Goal: Information Seeking & Learning: Learn about a topic

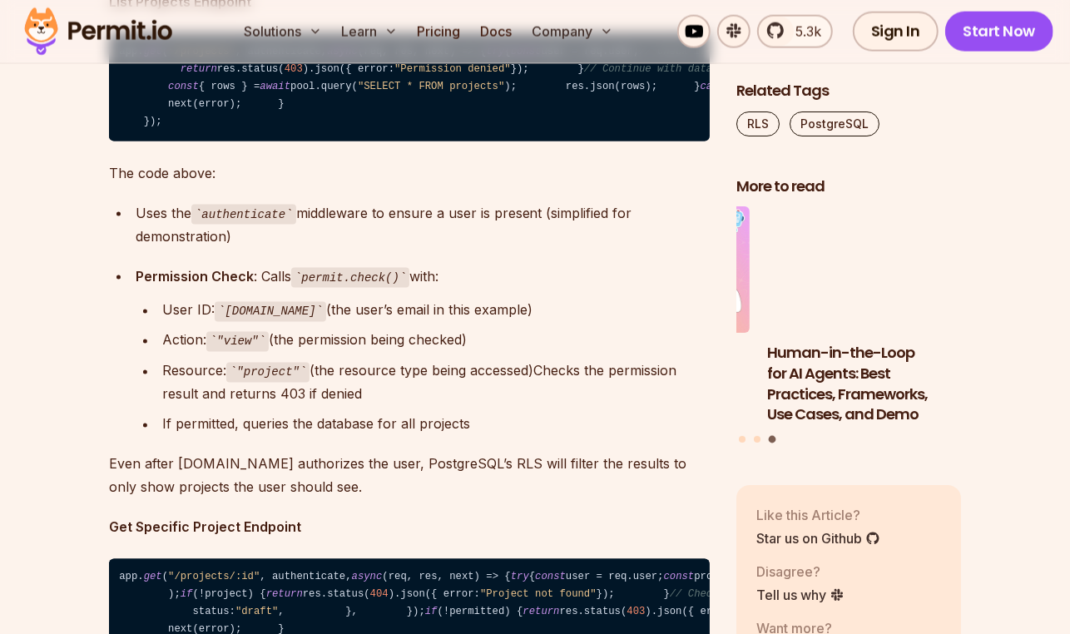
scroll to position [12963, 0]
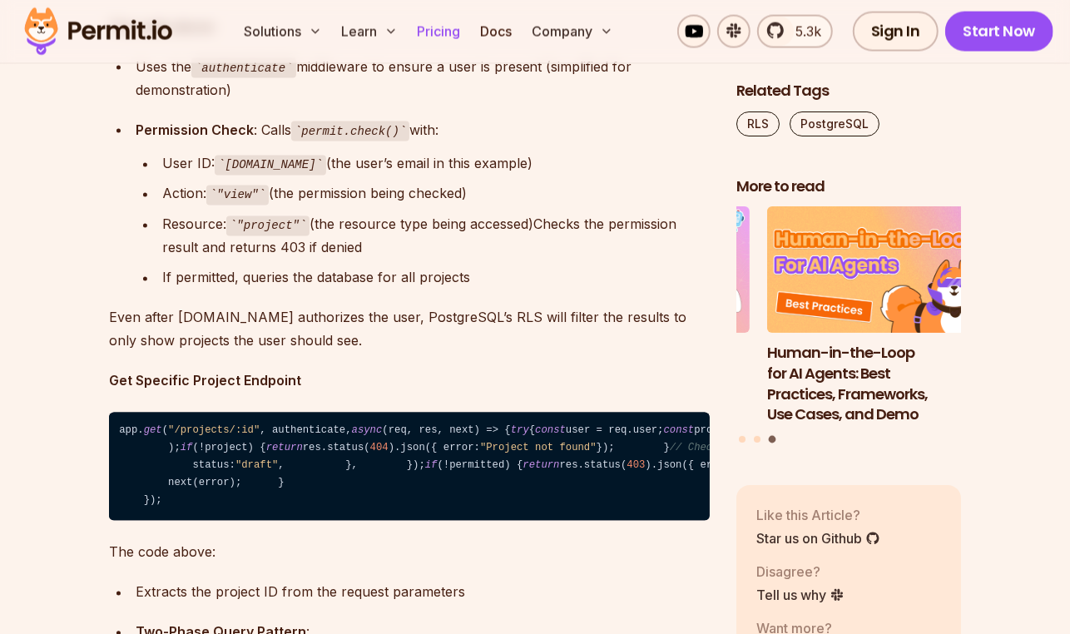
click at [456, 32] on link "Pricing" at bounding box center [439, 31] width 57 height 33
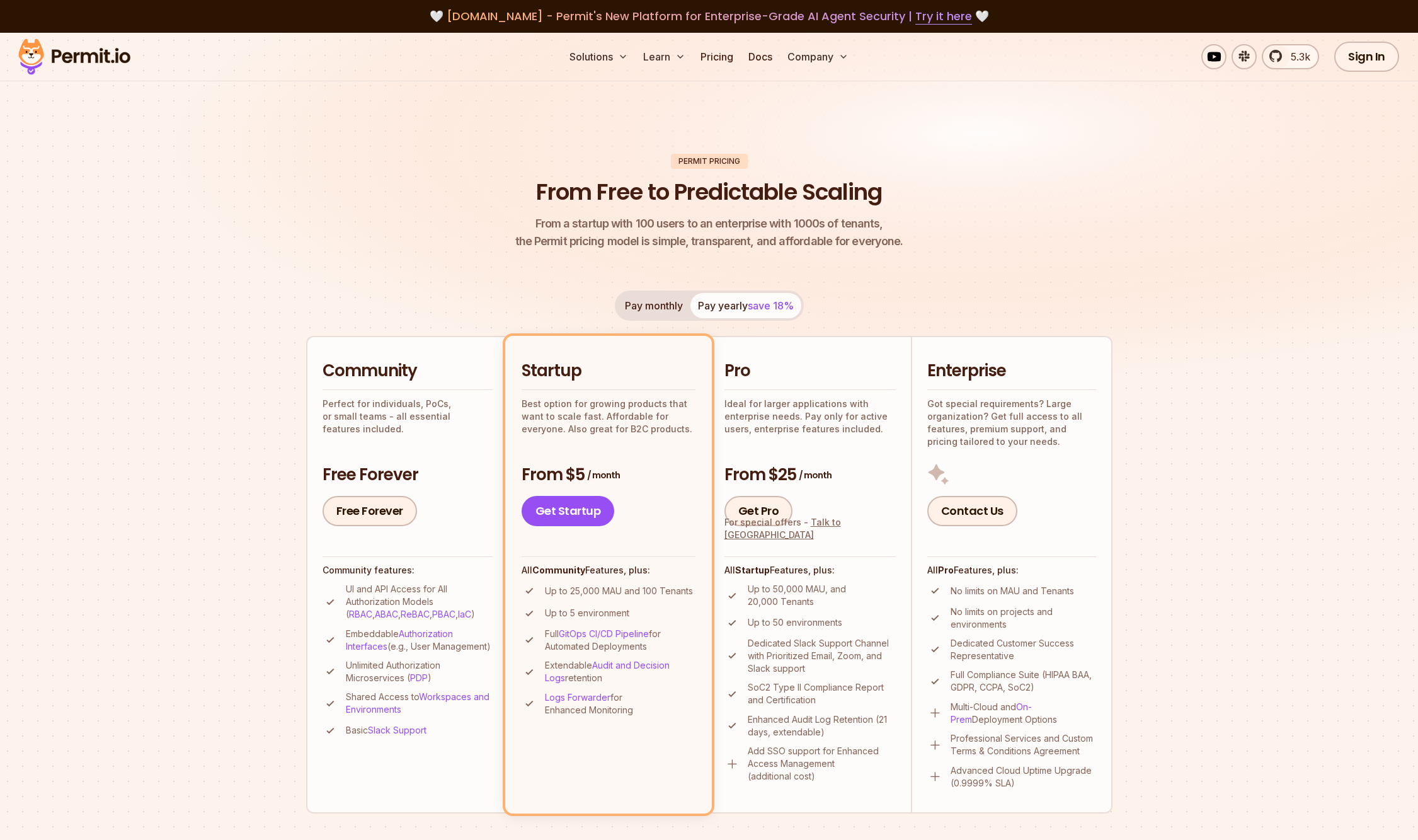
click at [191, 302] on img at bounding box center [709, 221] width 1418 height 378
click at [43, 61] on img at bounding box center [74, 57] width 123 height 43
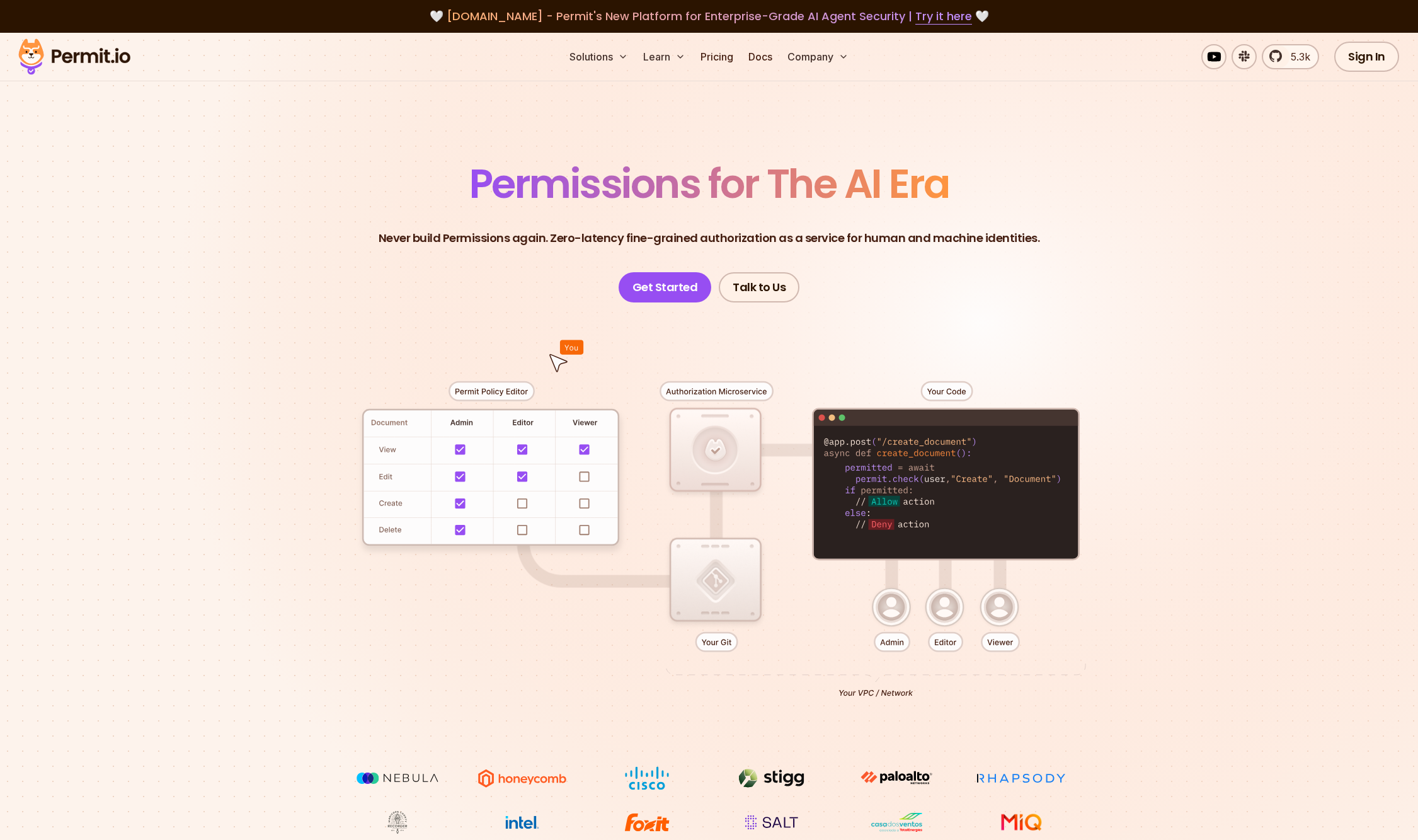
click at [537, 238] on p "Never build Permissions again. Zero-latency fine-grained authorization as a ser…" at bounding box center [709, 238] width 661 height 17
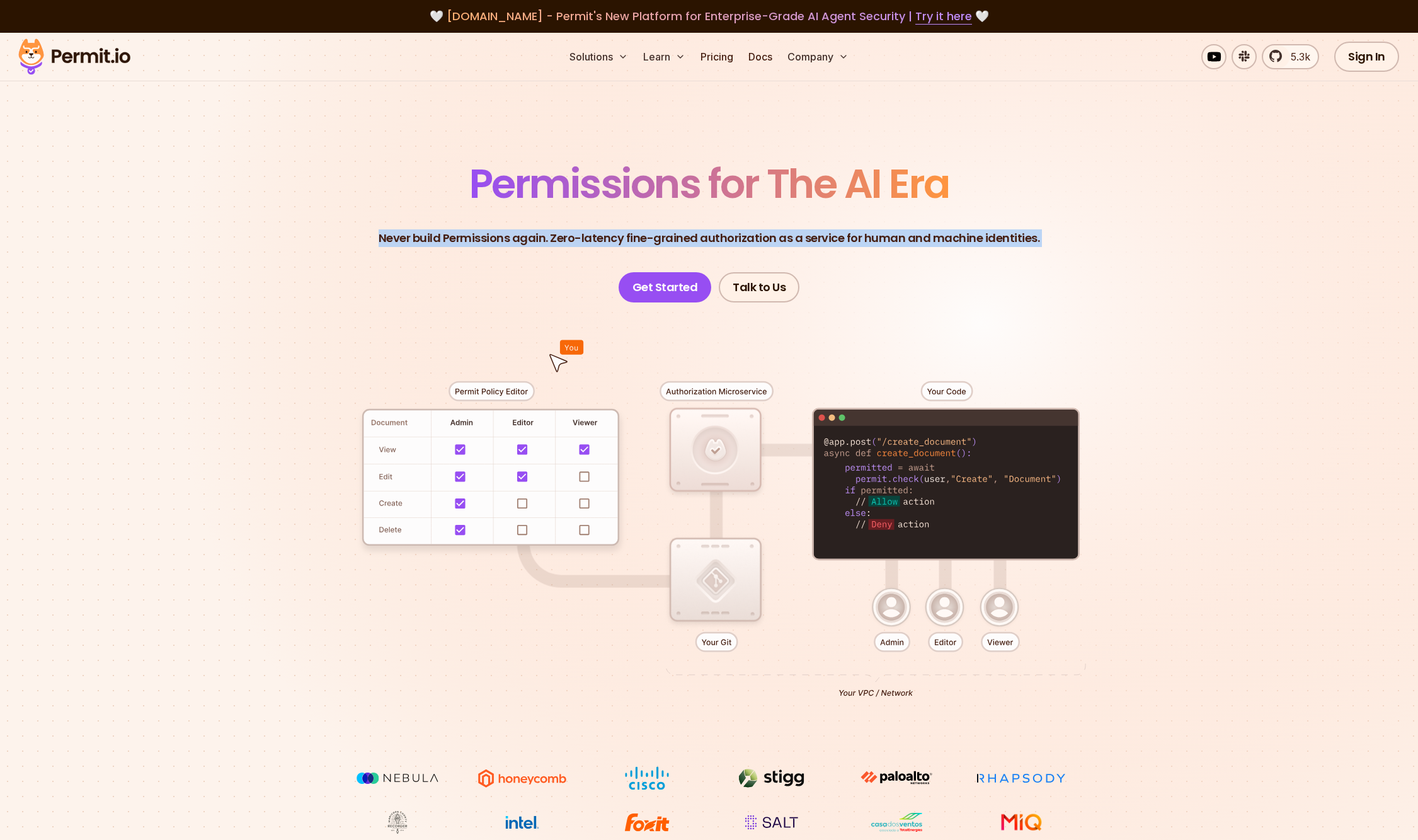
click at [537, 238] on p "Never build Permissions again. Zero-latency fine-grained authorization as a ser…" at bounding box center [709, 238] width 661 height 17
copy header "Never build Permissions again. Zero-latency fine-grained authorization as a ser…"
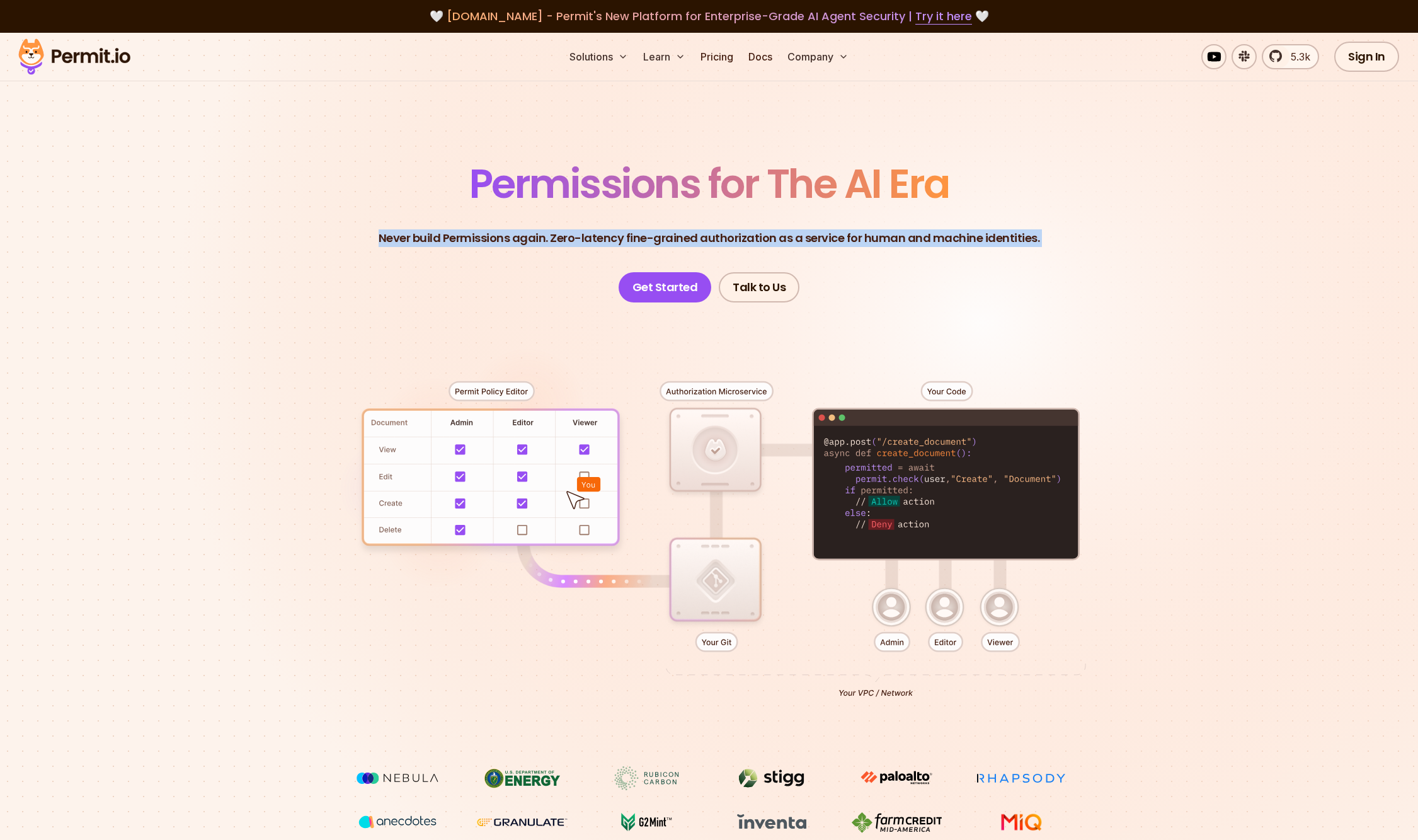
scroll to position [242, 0]
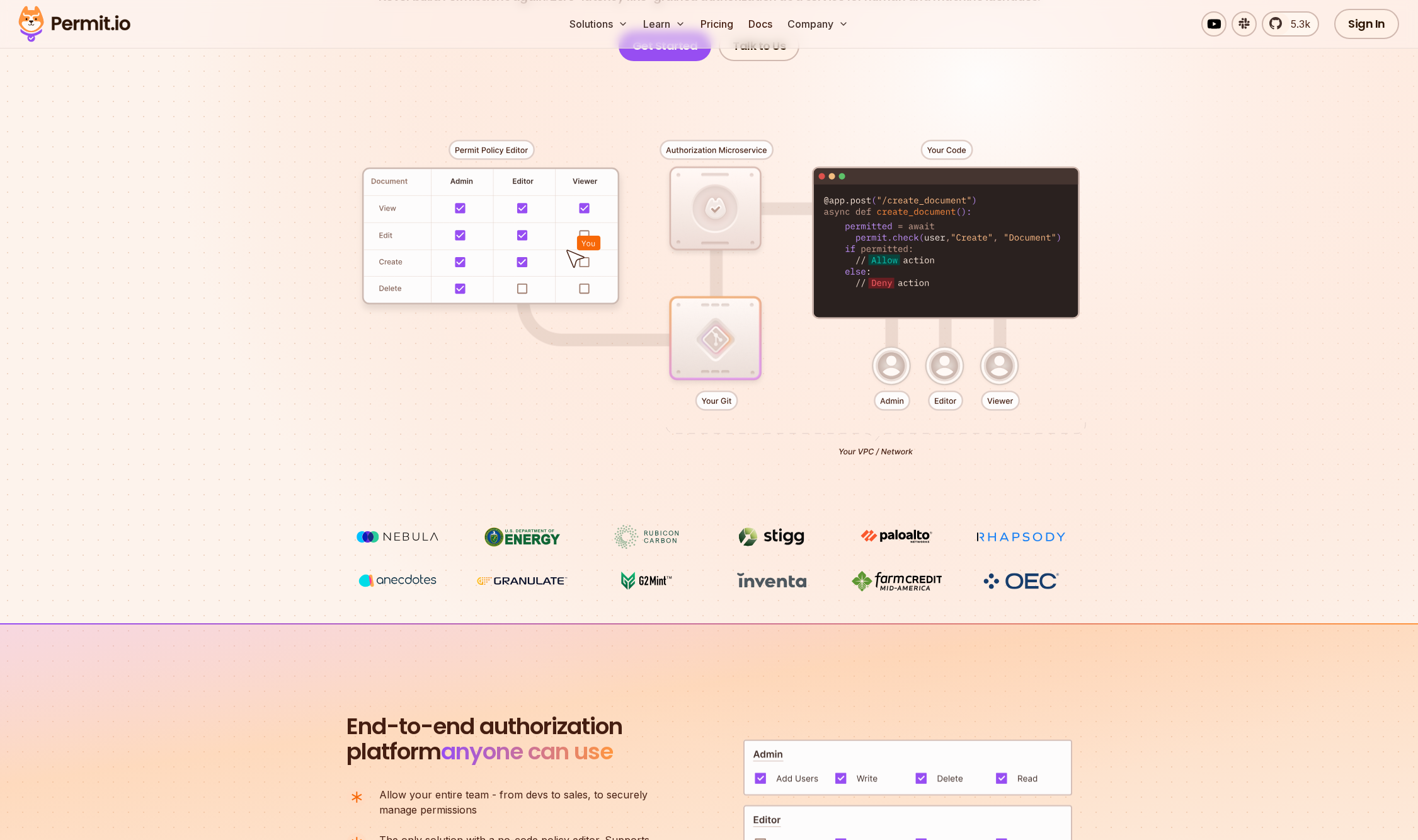
click at [217, 326] on section "Permissions for The AI Era Never build Permissions again. Zero-latency fine-gra…" at bounding box center [709, 208] width 1418 height 832
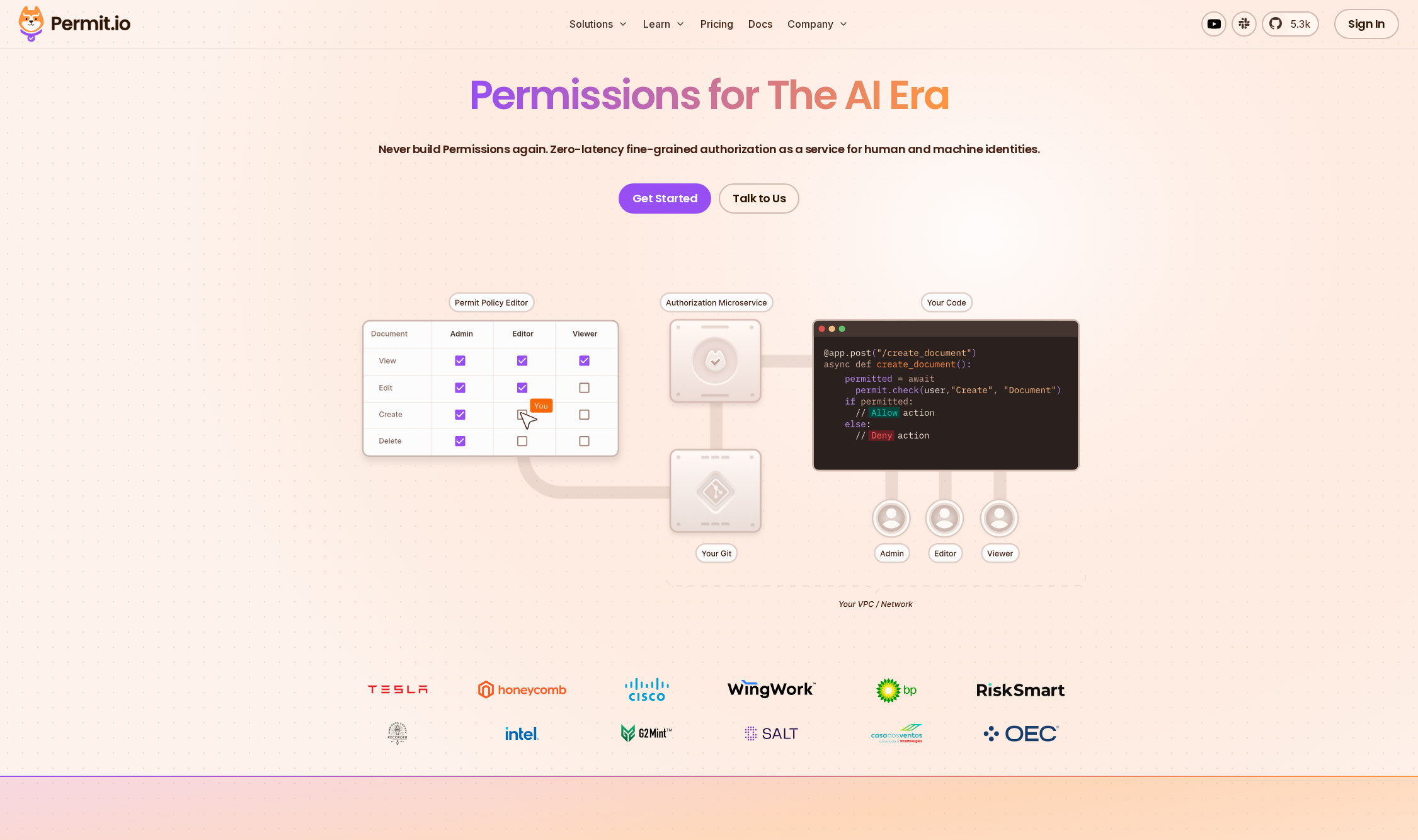
scroll to position [0, 0]
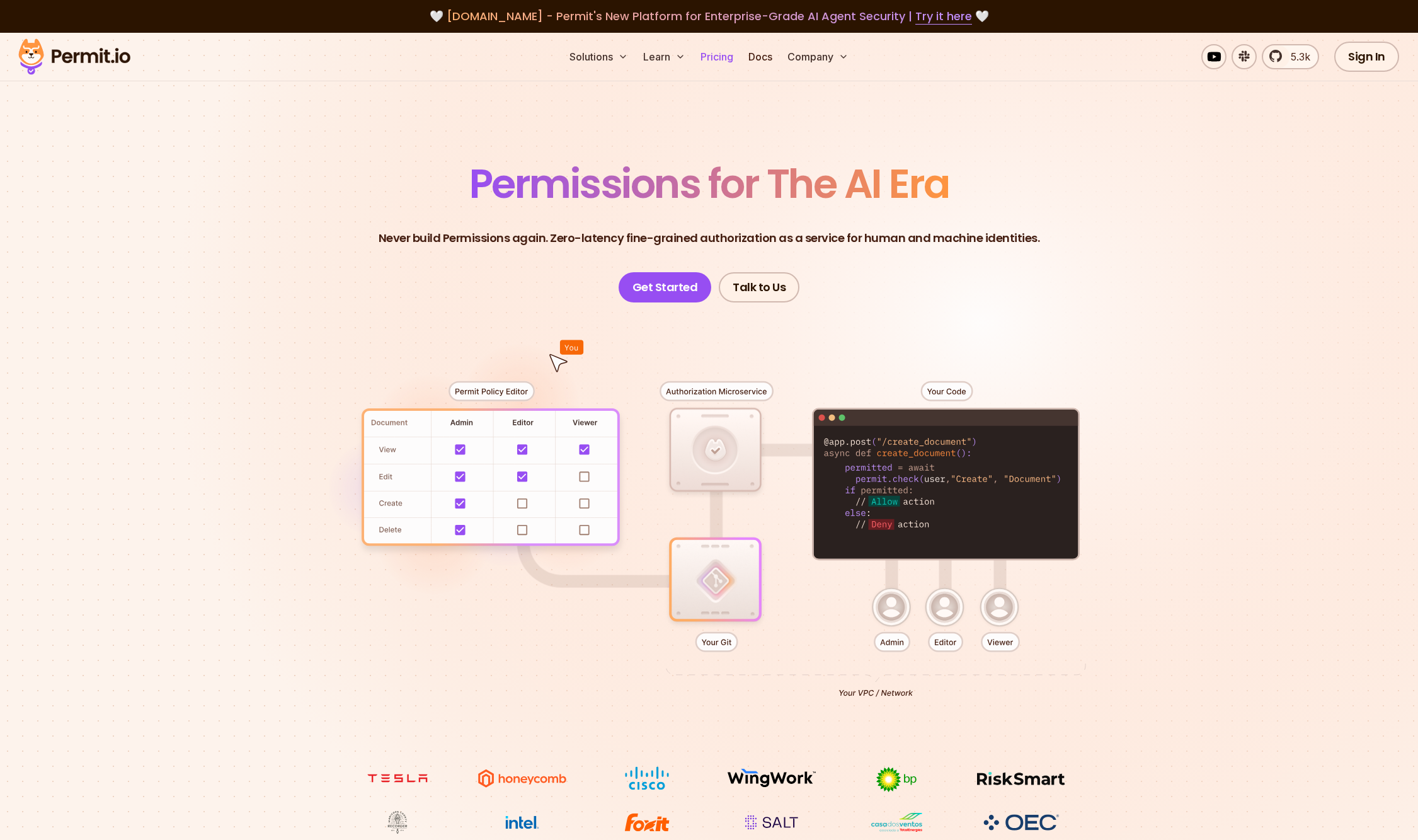
click at [729, 52] on link "Pricing" at bounding box center [717, 56] width 43 height 25
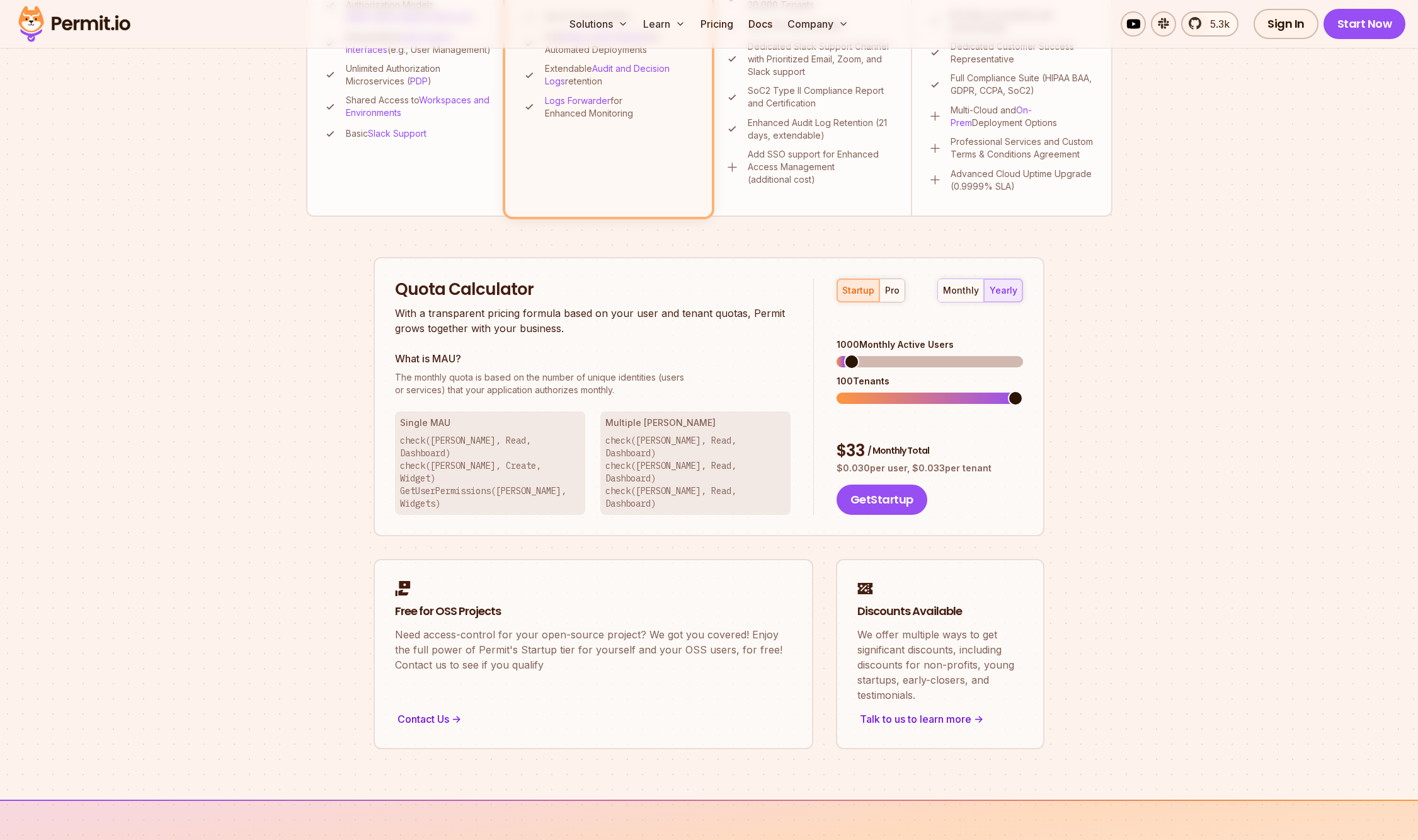
scroll to position [264, 0]
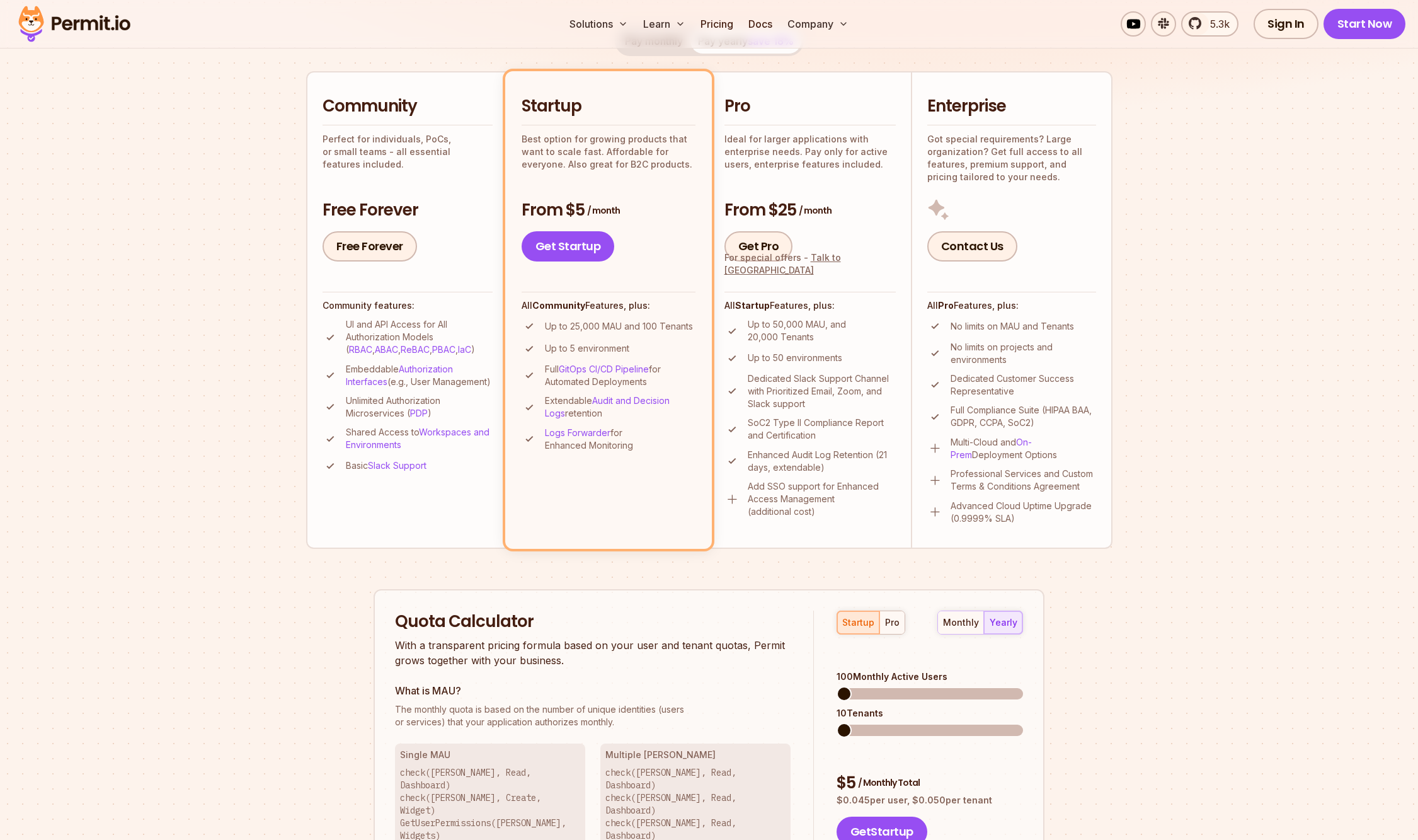
click at [810, 479] on span at bounding box center [930, 693] width 186 height 11
click at [810, 479] on span at bounding box center [930, 730] width 186 height 11
click at [810, 479] on span at bounding box center [930, 693] width 186 height 11
click at [810, 479] on span at bounding box center [1016, 730] width 15 height 15
click at [787, 133] on p "Ideal for larger applications with enterprise needs. Pay only for active users,…" at bounding box center [811, 152] width 171 height 38
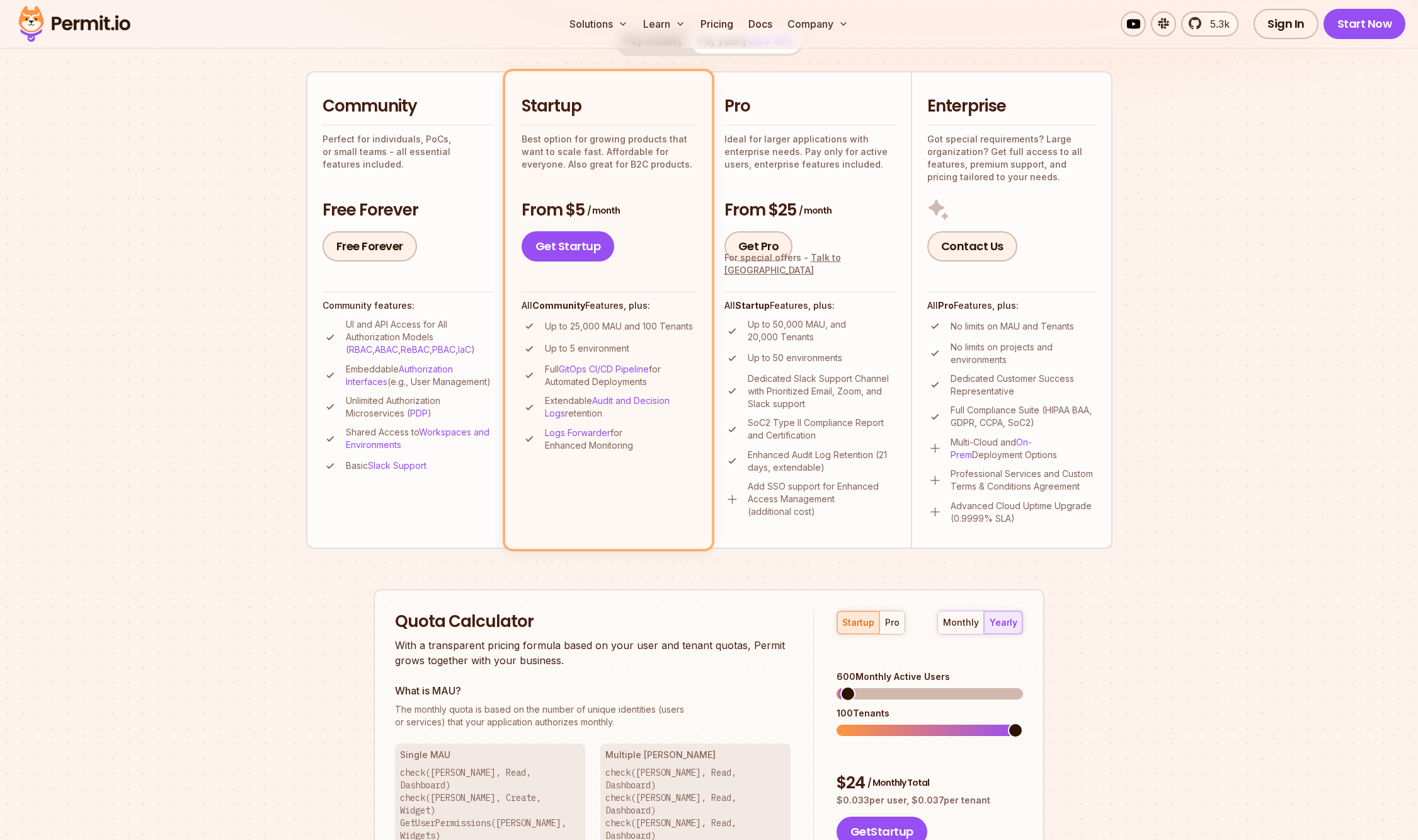
click at [735, 95] on h2 "Pro" at bounding box center [811, 107] width 171 height 23
click at [205, 377] on section "Permit Pricing From Free to Predictable Scaling From a startup with 100 users t…" at bounding box center [709, 450] width 1418 height 1363
